Goal: Information Seeking & Learning: Check status

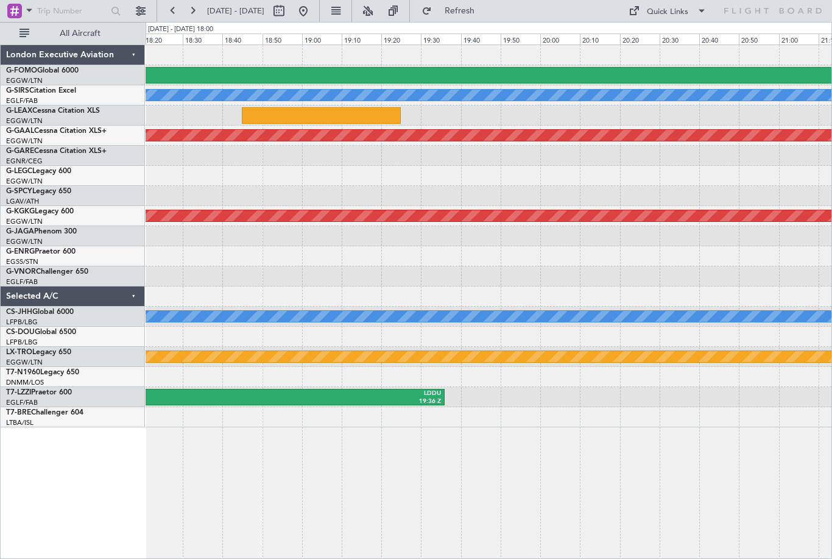
click at [374, 118] on div at bounding box center [321, 115] width 159 height 16
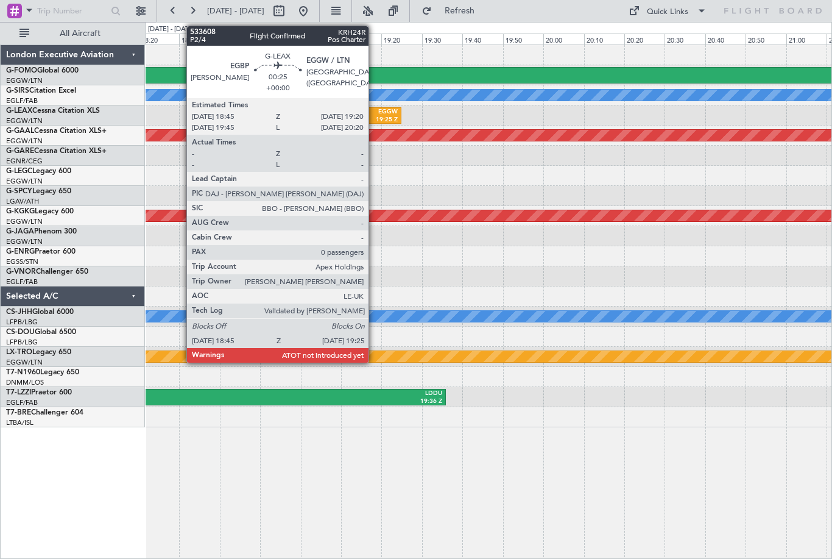
click at [466, 175] on div at bounding box center [489, 176] width 686 height 20
click at [452, 172] on div at bounding box center [489, 176] width 686 height 20
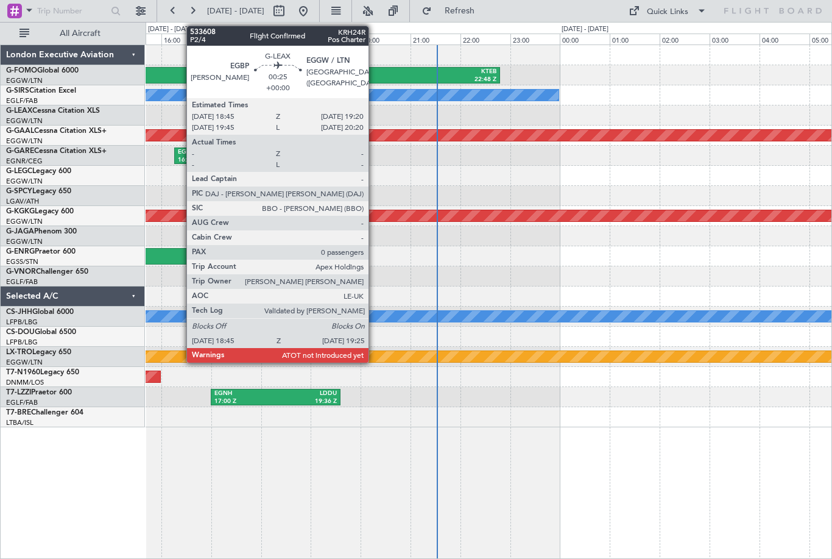
click at [427, 178] on div at bounding box center [489, 176] width 686 height 20
click at [316, 135] on div "Planned Maint Dusseldorf" at bounding box center [489, 135] width 2058 height 11
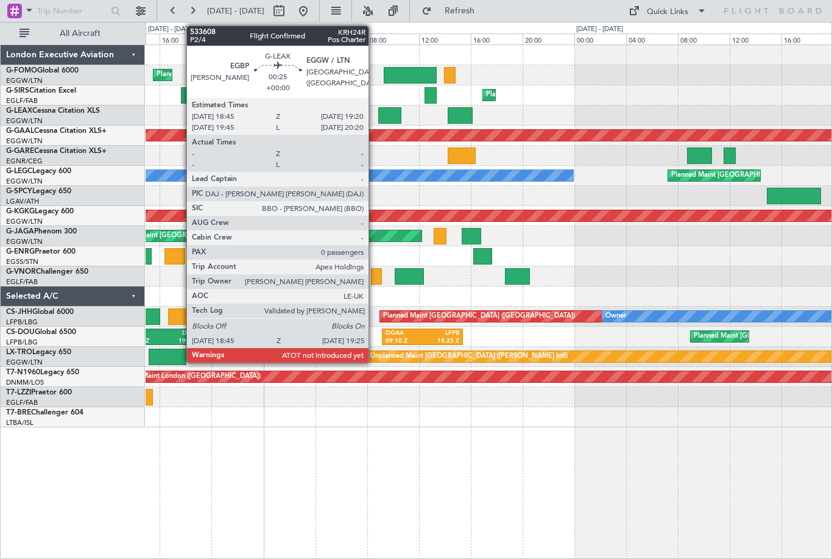
click at [467, 115] on div at bounding box center [460, 115] width 25 height 16
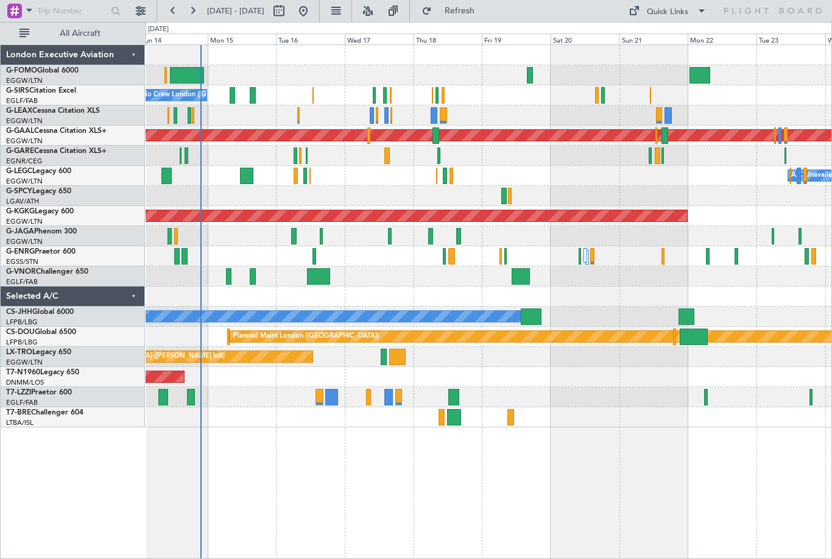
click at [537, 316] on div at bounding box center [531, 316] width 21 height 16
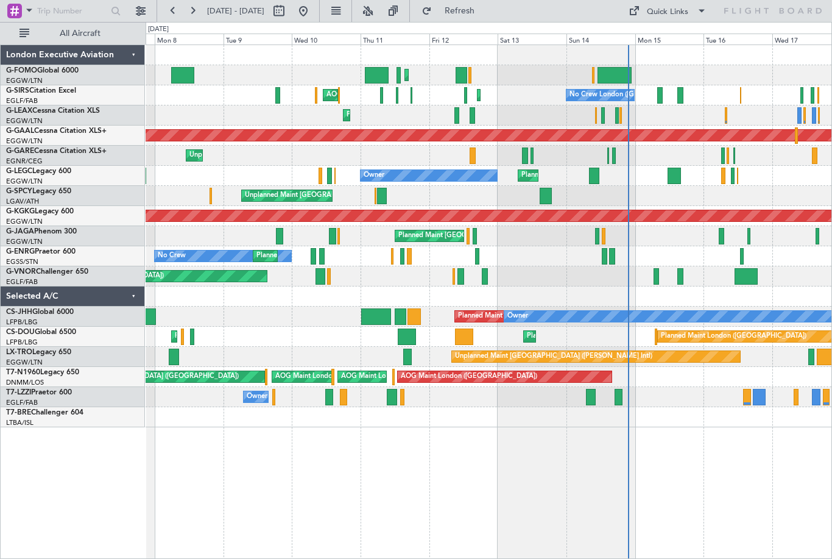
click at [385, 313] on div at bounding box center [376, 316] width 30 height 16
click at [402, 314] on div at bounding box center [401, 316] width 12 height 16
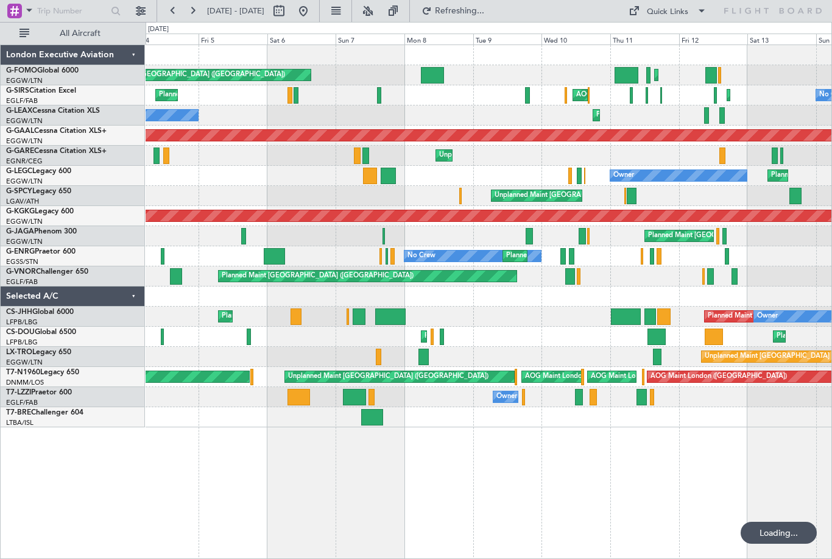
click at [388, 312] on div at bounding box center [390, 316] width 30 height 16
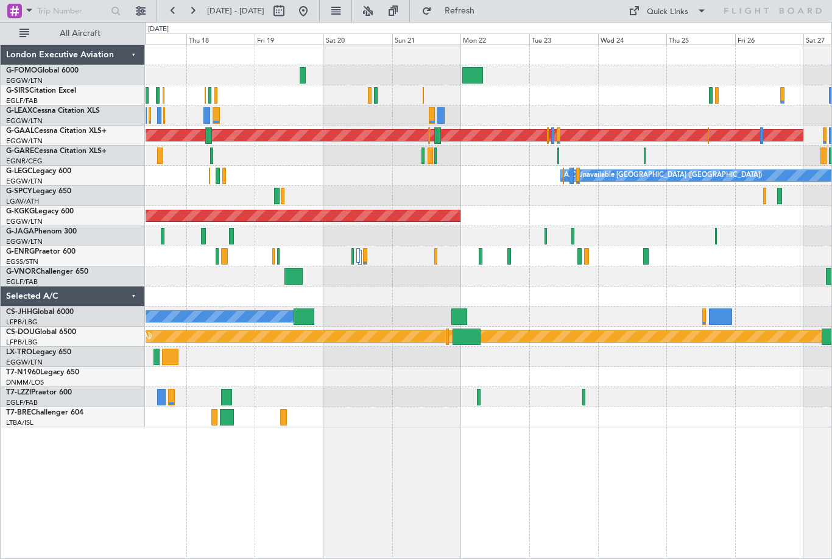
click at [464, 309] on div at bounding box center [460, 316] width 16 height 16
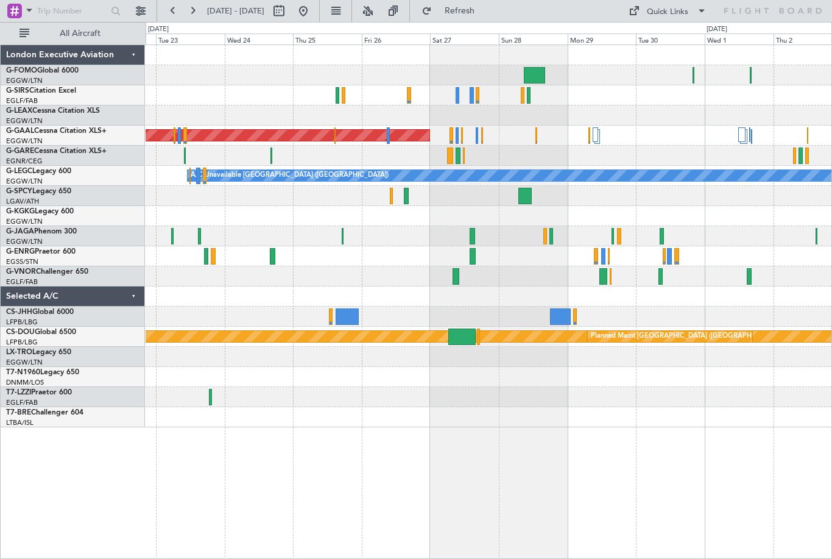
click at [353, 308] on div at bounding box center [347, 316] width 23 height 16
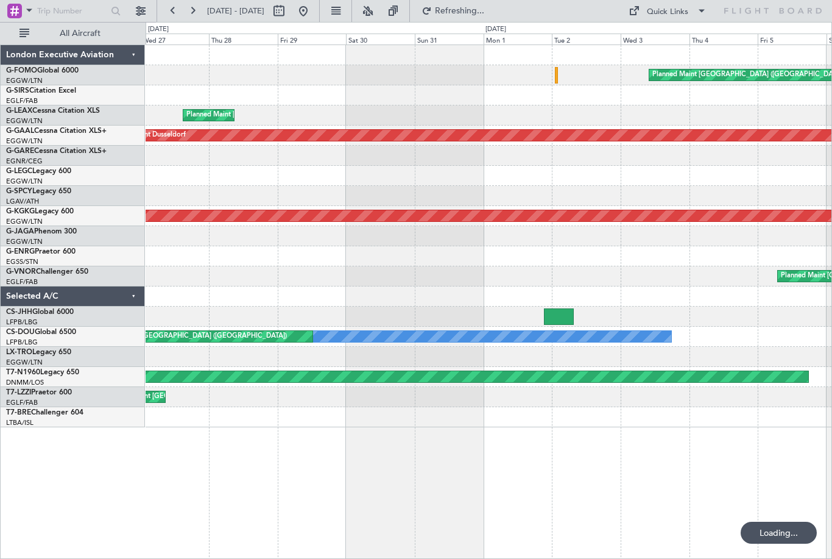
click at [558, 318] on div at bounding box center [559, 316] width 30 height 16
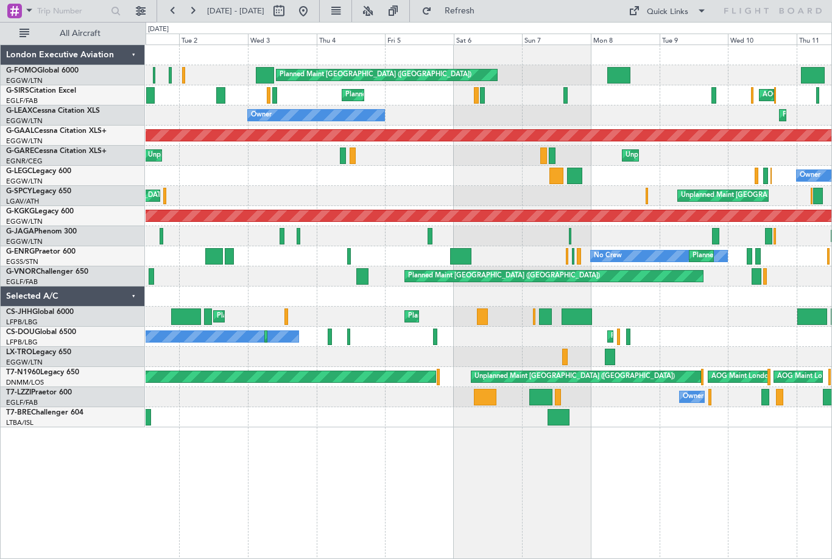
click at [548, 316] on div at bounding box center [545, 316] width 13 height 16
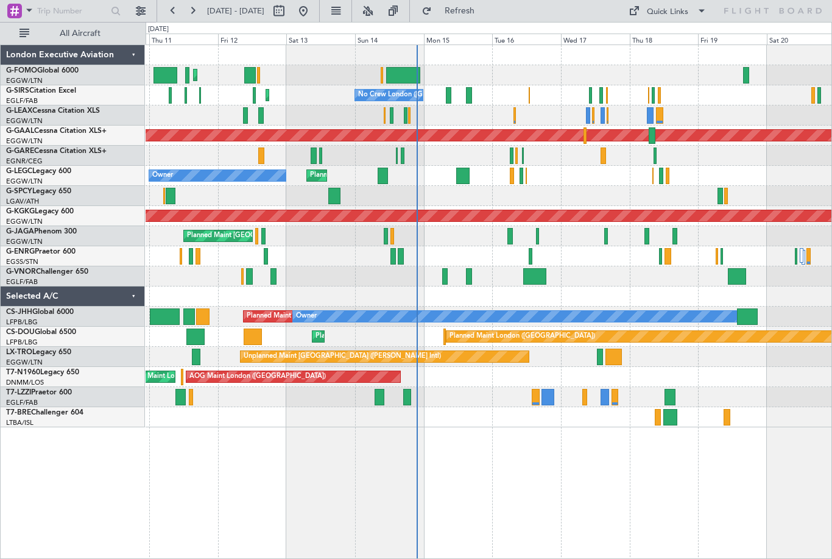
click at [409, 393] on div at bounding box center [407, 397] width 8 height 16
